Goal: Navigation & Orientation: Find specific page/section

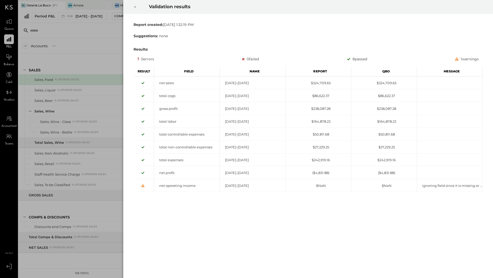
click at [134, 5] on icon at bounding box center [134, 7] width 3 height 6
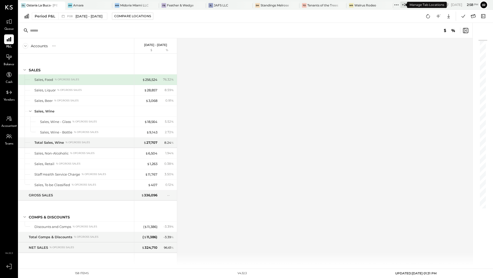
click at [400, 6] on div "+ 22" at bounding box center [404, 5] width 9 height 6
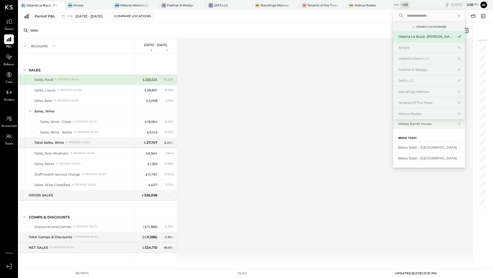
scroll to position [53, 0]
click at [411, 151] on div "Bravo Toast – [GEOGRAPHIC_DATA]" at bounding box center [425, 153] width 55 height 5
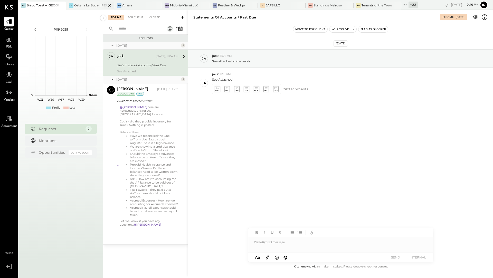
click at [87, 2] on div "OL Osteria La Buca- [PERSON_NAME][GEOGRAPHIC_DATA]" at bounding box center [90, 6] width 48 height 8
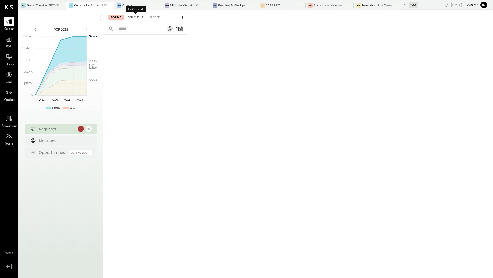
click at [140, 16] on div "For Client" at bounding box center [135, 17] width 21 height 5
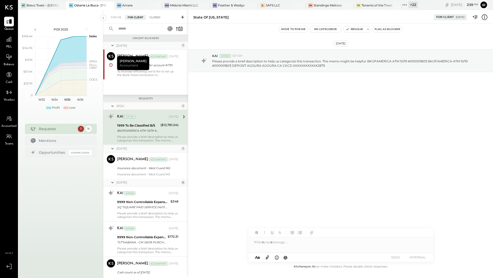
click at [155, 19] on div "Closed" at bounding box center [155, 17] width 16 height 5
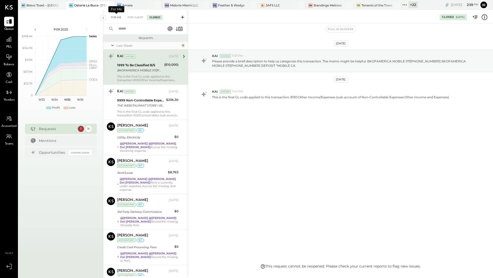
click at [116, 18] on div "For Me" at bounding box center [116, 17] width 16 height 5
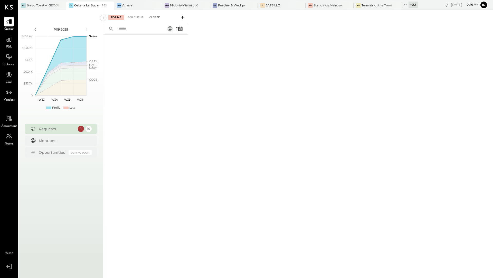
click at [157, 16] on div "Closed" at bounding box center [155, 17] width 16 height 5
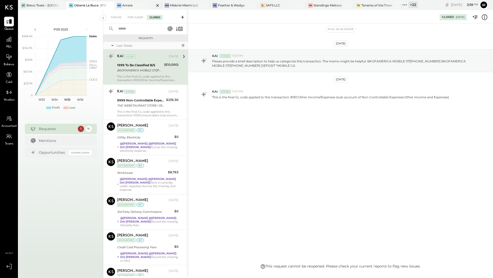
click at [137, 6] on div "Am Amara" at bounding box center [134, 5] width 40 height 5
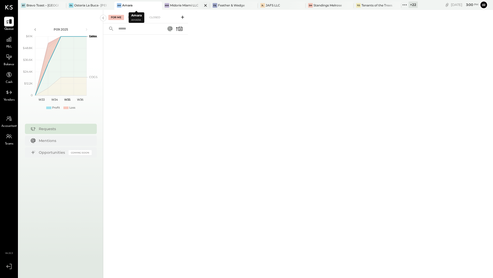
click at [173, 4] on div "Midorie Miami LLC" at bounding box center [184, 5] width 28 height 4
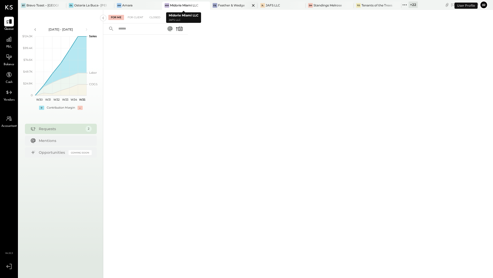
click at [218, 6] on div "Feather & Wedge" at bounding box center [231, 5] width 27 height 4
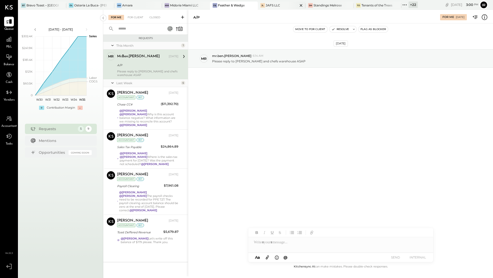
click at [276, 7] on div "JAFS LLC" at bounding box center [273, 5] width 14 height 4
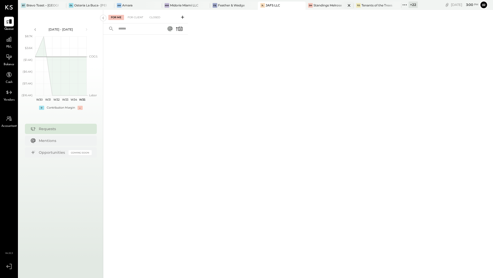
click at [317, 7] on div "Standings Melrose" at bounding box center [327, 5] width 28 height 4
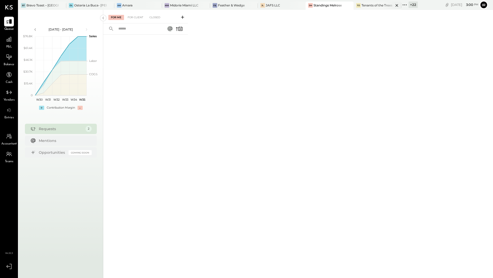
click at [364, 6] on div "Tenants of the Trees" at bounding box center [376, 5] width 31 height 4
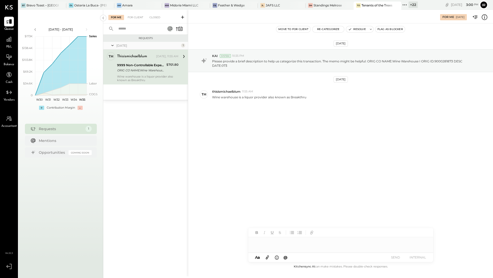
click at [401, 5] on icon at bounding box center [404, 5] width 7 height 7
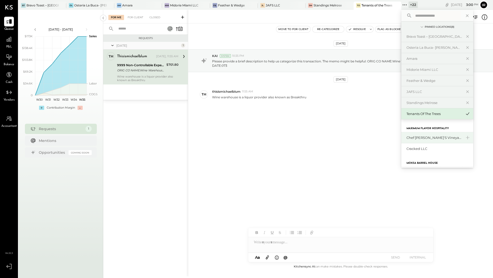
click at [410, 138] on div "Chef [PERSON_NAME]'s Vineyard Restaurant" at bounding box center [433, 137] width 55 height 5
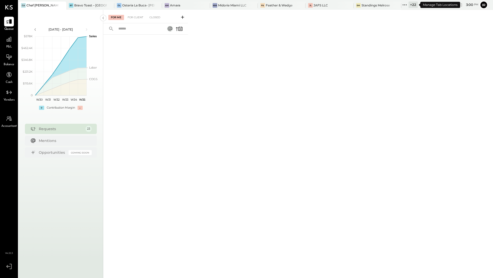
click at [409, 5] on div "+ 22" at bounding box center [412, 5] width 9 height 6
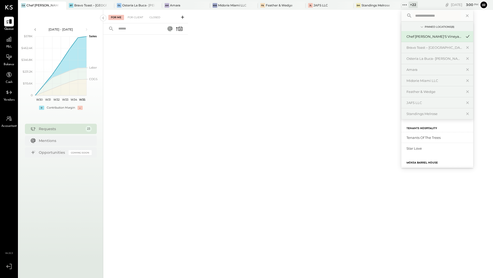
click at [417, 164] on label "Moksa Barrel House" at bounding box center [421, 163] width 31 height 4
click at [417, 163] on label "Moksa Barrel House" at bounding box center [421, 163] width 31 height 4
click at [414, 162] on label "Moksa Barrel House" at bounding box center [421, 163] width 31 height 4
click at [415, 137] on div "Tenants of the Trees" at bounding box center [433, 137] width 55 height 5
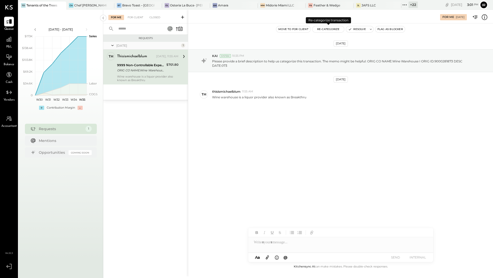
click at [323, 27] on button "Re-Categorize" at bounding box center [328, 29] width 32 height 6
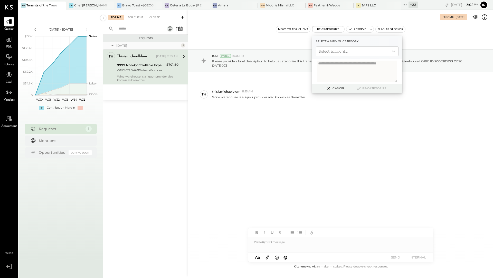
click at [279, 34] on div "Move to for client Re-Categorize Select a new gl category Select account... Can…" at bounding box center [340, 29] width 305 height 12
click at [12, 40] on icon at bounding box center [9, 39] width 7 height 7
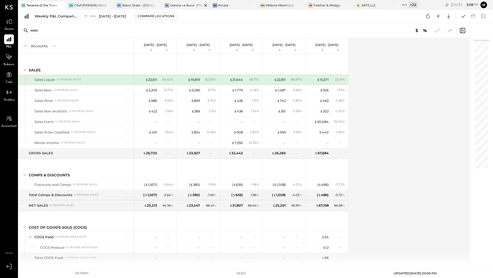
click at [172, 3] on div "Osteria La Buca- [PERSON_NAME][GEOGRAPHIC_DATA]" at bounding box center [186, 5] width 32 height 4
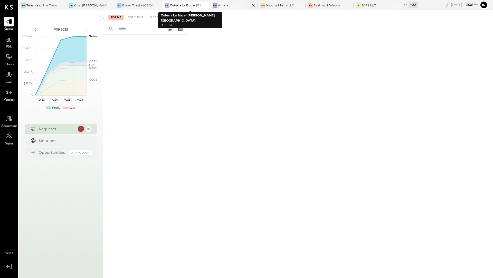
click at [220, 7] on div "Am Amara" at bounding box center [234, 6] width 48 height 8
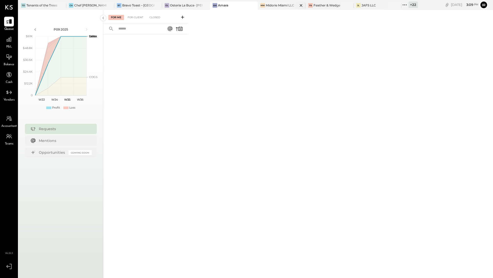
click at [273, 6] on div "Midorie Miami LLC" at bounding box center [280, 5] width 28 height 4
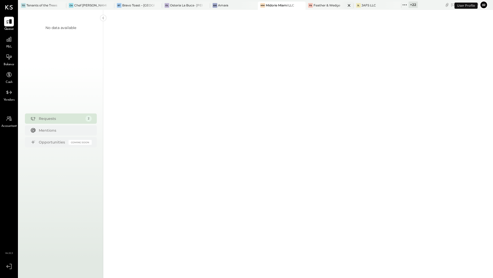
click at [330, 6] on div "Feather & Wedge" at bounding box center [326, 5] width 27 height 4
click at [374, 6] on div "JAFS LLC" at bounding box center [368, 5] width 14 height 4
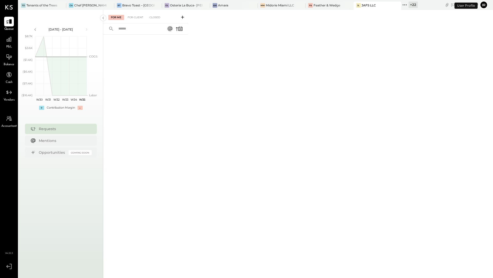
click at [411, 5] on div "+ 22" at bounding box center [412, 5] width 9 height 6
click at [403, 6] on icon at bounding box center [404, 5] width 7 height 7
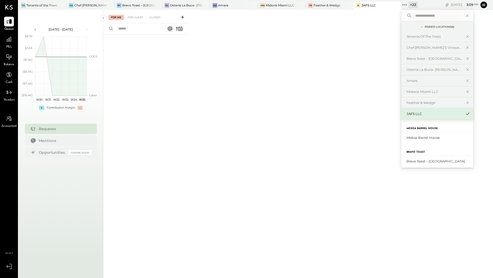
click at [337, 117] on div "For Me For Client Closed" at bounding box center [298, 143] width 390 height 267
